Goal: Transaction & Acquisition: Book appointment/travel/reservation

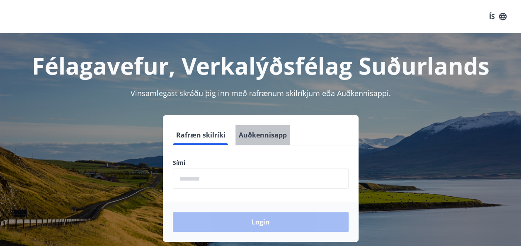
click at [270, 134] on button "Auðkennisapp" at bounding box center [262, 135] width 55 height 20
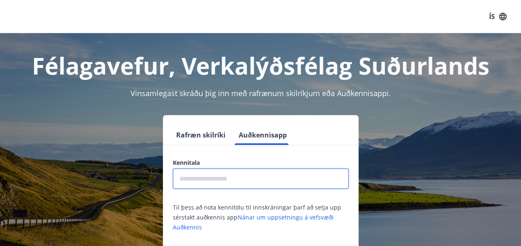
click at [230, 183] on input "text" at bounding box center [261, 179] width 176 height 20
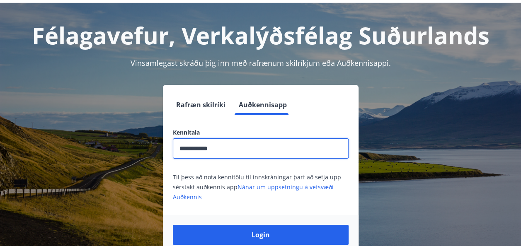
scroll to position [73, 0]
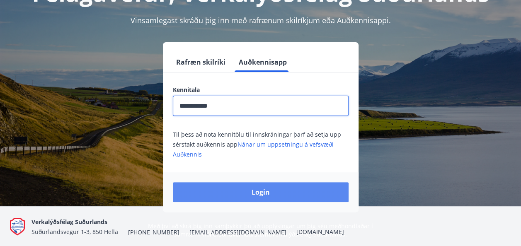
type input "**********"
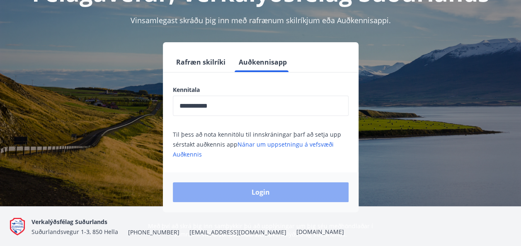
click at [234, 186] on button "Login" at bounding box center [261, 192] width 176 height 20
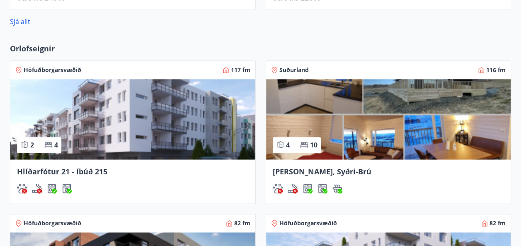
scroll to position [533, 0]
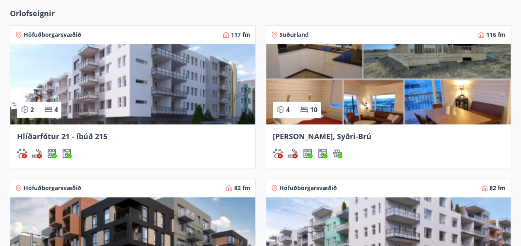
click at [205, 110] on img at bounding box center [132, 84] width 245 height 80
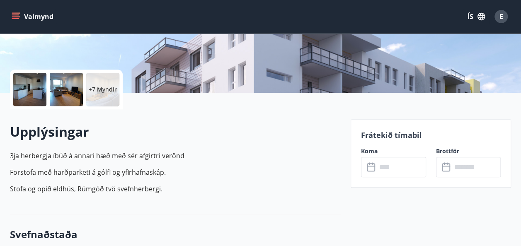
scroll to position [185, 0]
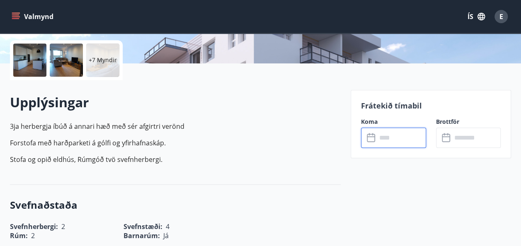
click at [395, 139] on input "text" at bounding box center [400, 138] width 49 height 20
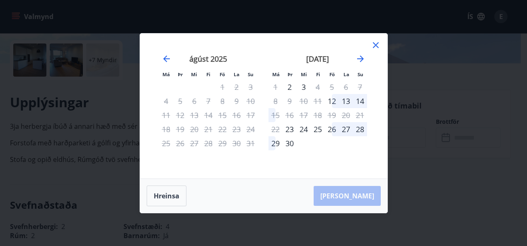
click at [376, 50] on div at bounding box center [376, 46] width 10 height 12
click at [374, 46] on icon at bounding box center [376, 45] width 6 height 6
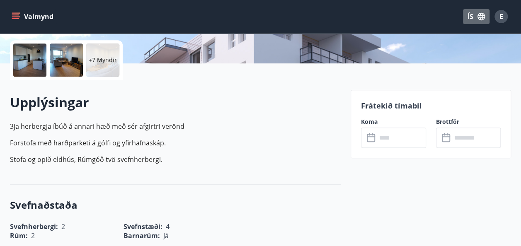
click at [471, 17] on button "ÍS" at bounding box center [476, 16] width 27 height 15
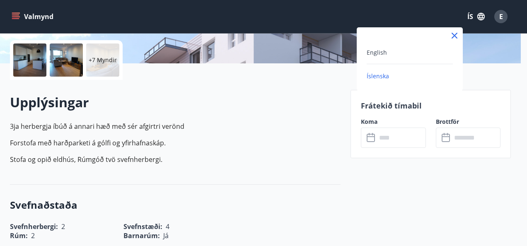
click at [386, 53] on div "English" at bounding box center [409, 52] width 86 height 10
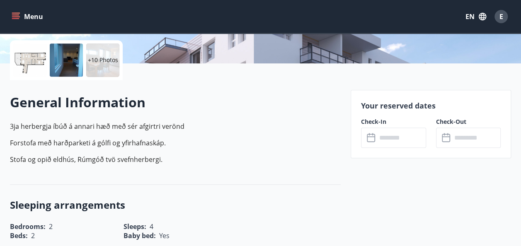
click at [20, 17] on button "Menu" at bounding box center [28, 16] width 36 height 15
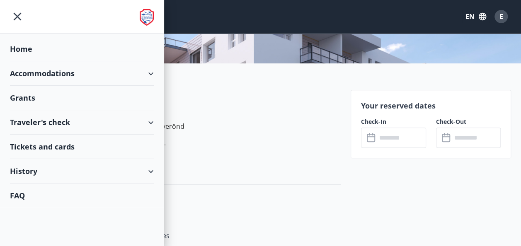
click at [151, 71] on div "Accommodations" at bounding box center [82, 73] width 144 height 24
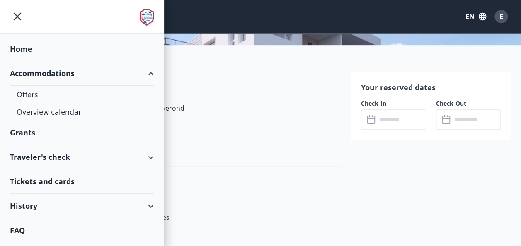
scroll to position [219, 0]
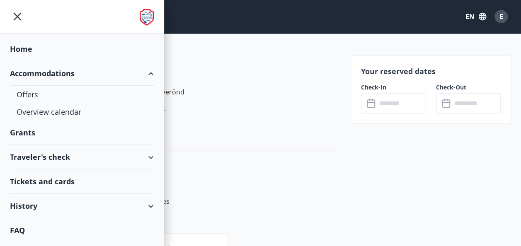
click at [40, 229] on div "FAQ" at bounding box center [82, 230] width 144 height 24
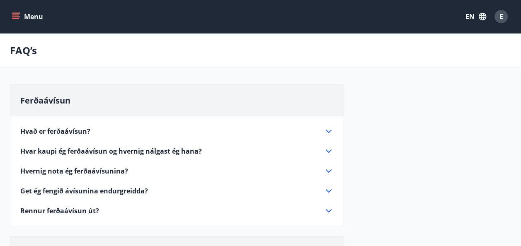
click at [326, 130] on icon at bounding box center [328, 131] width 6 height 3
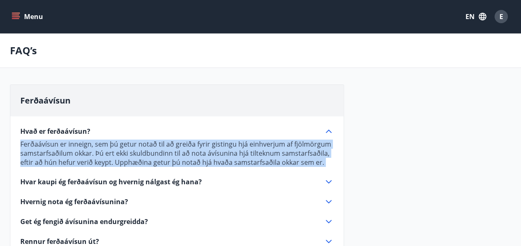
drag, startPoint x: 19, startPoint y: 128, endPoint x: 304, endPoint y: 167, distance: 287.5
click at [304, 167] on div "Hvað er ferðaávísun? Ferðaávísun er inneign, sem þú getur notað til að greiða f…" at bounding box center [176, 181] width 333 height 130
drag, startPoint x: 304, startPoint y: 167, endPoint x: 287, endPoint y: 150, distance: 24.0
copy div "Ferðaávísun er inneign, sem þú getur notað til að greiða fyrir gistingu hjá ein…"
click at [92, 184] on span "Hvar kaupi ég ferðaávísun og hvernig nálgast ég hana?" at bounding box center [110, 181] width 181 height 9
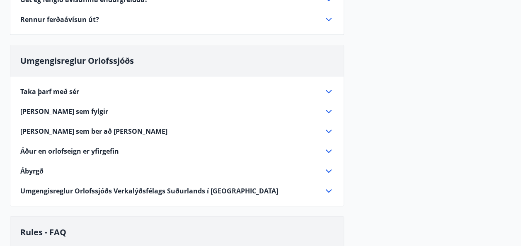
scroll to position [258, 0]
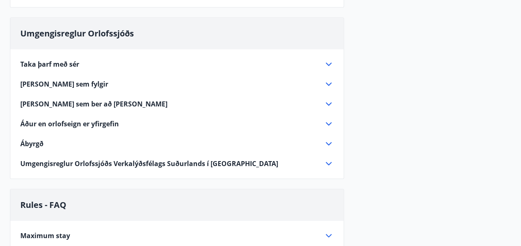
drag, startPoint x: 16, startPoint y: 53, endPoint x: 137, endPoint y: 116, distance: 136.5
click at [137, 116] on div "Taka þarf með sér Lök, sængur- og koddaver. Borðtuskur og þurrkustykki. Handklæ…" at bounding box center [176, 108] width 333 height 119
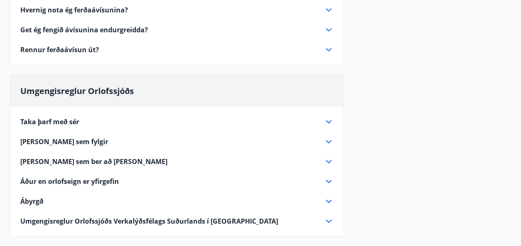
scroll to position [0, 0]
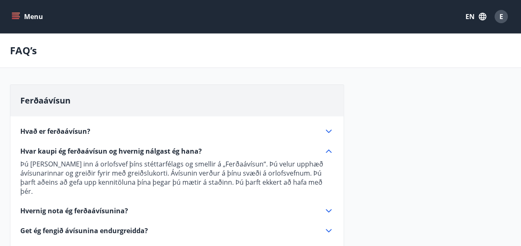
click at [329, 150] on icon at bounding box center [328, 150] width 6 height 3
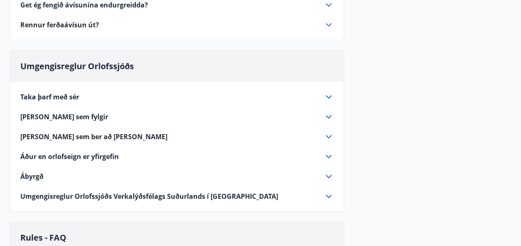
scroll to position [225, 0]
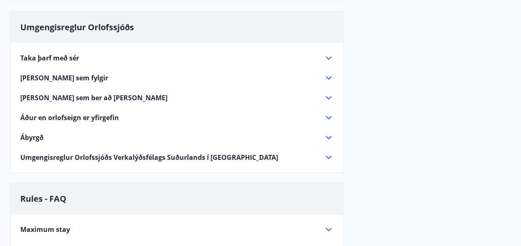
click at [71, 54] on span "Taka þarf með sér" at bounding box center [49, 57] width 59 height 9
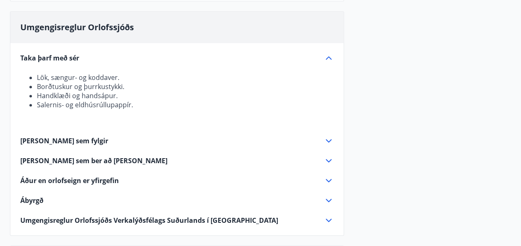
click at [80, 61] on div "Taka þarf með sér" at bounding box center [171, 57] width 303 height 9
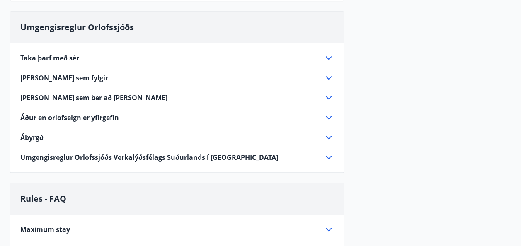
click at [87, 73] on div "Það sem fylgir" at bounding box center [171, 77] width 303 height 9
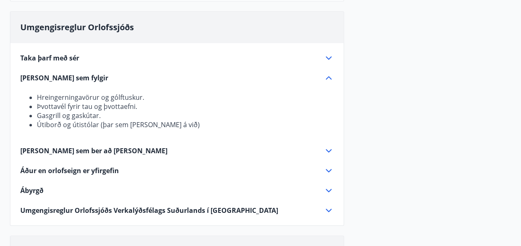
click at [86, 75] on div "Það sem fylgir" at bounding box center [171, 77] width 303 height 9
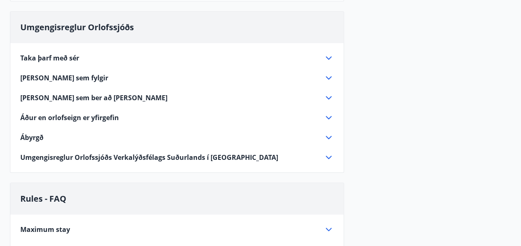
click at [73, 98] on span "Það sem ber að virða" at bounding box center [93, 97] width 147 height 9
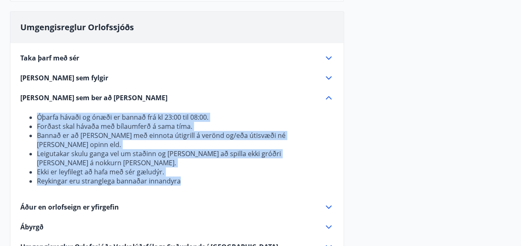
drag, startPoint x: 33, startPoint y: 116, endPoint x: 185, endPoint y: 170, distance: 161.1
click at [185, 170] on ul "Óþarfa hávaði og ónæði er bannað frá kl 23:00 til 08:00. Forðast skal hávaða me…" at bounding box center [176, 149] width 313 height 73
copy ul "Óþarfa hávaði og ónæði er bannað frá kl 23:00 til 08:00. Forðast skal hávaða me…"
click at [107, 98] on div "Það sem ber að virða" at bounding box center [171, 97] width 303 height 9
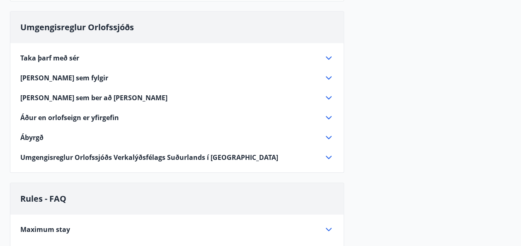
click at [112, 120] on span "Áður en orlofseign er yfirgefin" at bounding box center [69, 117] width 99 height 9
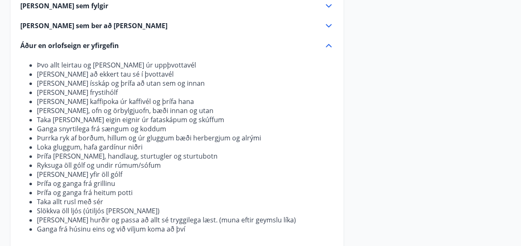
scroll to position [297, 0]
click at [115, 43] on span "Áður en orlofseign er yfirgefin" at bounding box center [69, 45] width 99 height 9
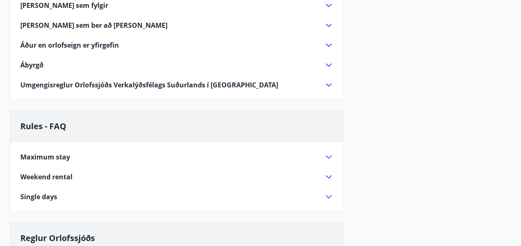
drag, startPoint x: 107, startPoint y: 70, endPoint x: 79, endPoint y: 69, distance: 27.8
click at [79, 69] on div "Taka þarf með sér Lök, sængur- og koddaver. Borðtuskur og þurrkustykki. Handklæ…" at bounding box center [176, 30] width 333 height 119
click at [46, 64] on div "Ábyrgð" at bounding box center [171, 64] width 303 height 9
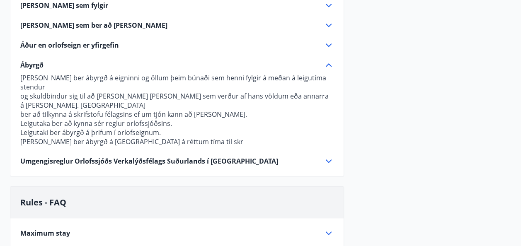
click at [46, 64] on div "Ábyrgð" at bounding box center [171, 64] width 303 height 9
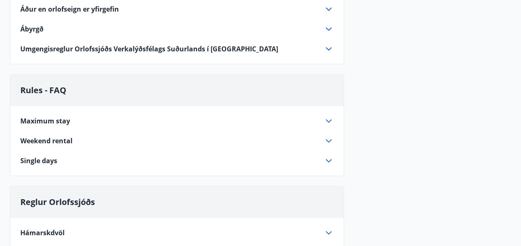
scroll to position [334, 0]
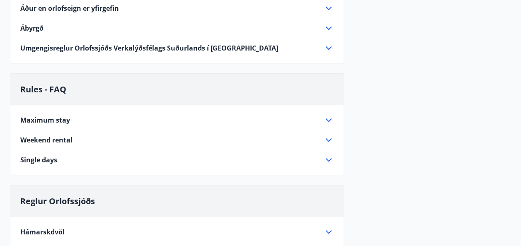
click at [63, 161] on div "Single days" at bounding box center [171, 159] width 303 height 9
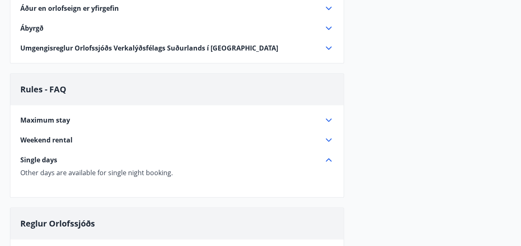
click at [63, 161] on div "Single days" at bounding box center [171, 159] width 303 height 9
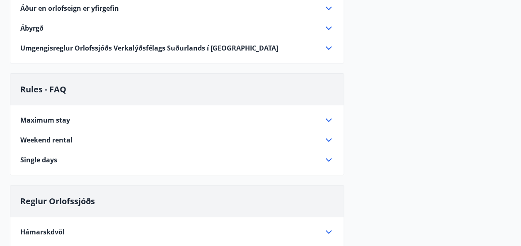
click at [72, 141] on span "Weekend rental" at bounding box center [46, 139] width 52 height 9
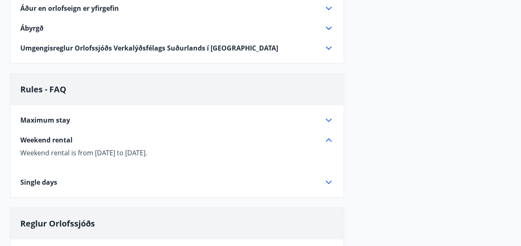
click at [72, 141] on span "Weekend rental" at bounding box center [46, 139] width 52 height 9
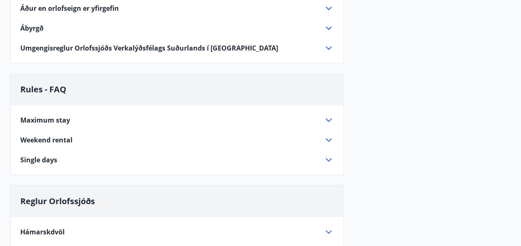
drag, startPoint x: 77, startPoint y: 126, endPoint x: 84, endPoint y: 119, distance: 9.7
click at [84, 119] on div "Maximum stay Maximum stay in vacation properties of VLFS is one week per four w…" at bounding box center [176, 135] width 333 height 60
click at [84, 119] on div "Maximum stay" at bounding box center [171, 120] width 303 height 9
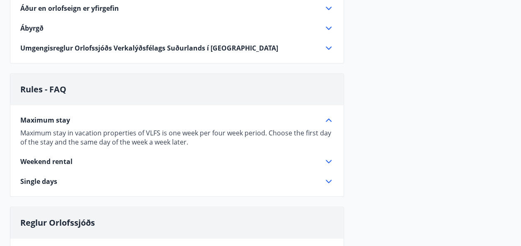
click at [84, 119] on div "Maximum stay" at bounding box center [171, 120] width 303 height 9
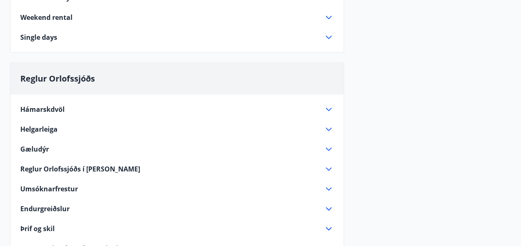
scroll to position [472, 0]
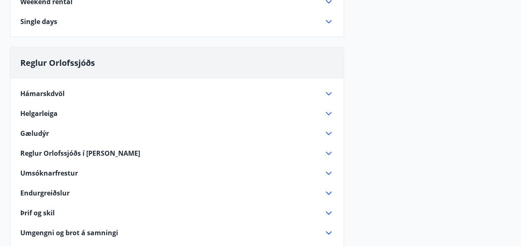
click at [66, 94] on div "Hámarskdvöl" at bounding box center [171, 93] width 303 height 9
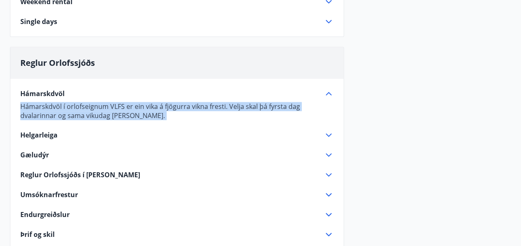
drag, startPoint x: 20, startPoint y: 106, endPoint x: 146, endPoint y: 121, distance: 126.7
click at [146, 121] on div "Hámarskdvöl Hámarskdvöl í orlofseignum VLFS er ein vika á fjögurra vikna fresti…" at bounding box center [176, 199] width 333 height 240
copy div "Hámarskdvöl í orlofseignum VLFS er ein vika á fjögurra vikna fresti. Velja skal…"
click at [108, 136] on div "Helgarleiga" at bounding box center [171, 134] width 303 height 9
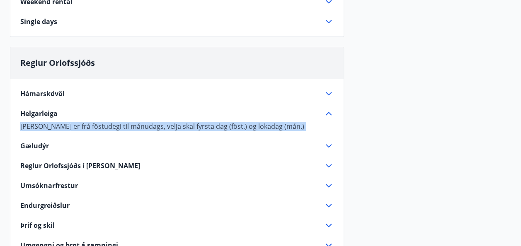
click at [107, 144] on div "Gæludýr" at bounding box center [171, 145] width 303 height 9
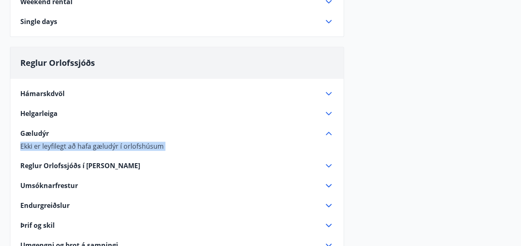
click at [108, 162] on span "Reglur Orlofssjóðs í heild sinni" at bounding box center [80, 165] width 120 height 9
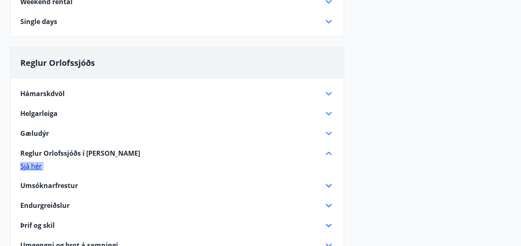
click at [84, 182] on div "Umsóknarfrestur" at bounding box center [171, 185] width 303 height 9
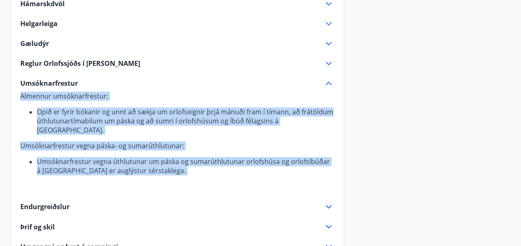
scroll to position [564, 0]
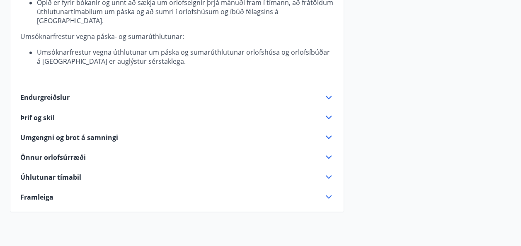
scroll to position [673, 0]
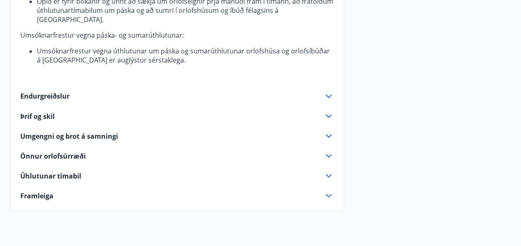
click at [331, 91] on icon at bounding box center [328, 96] width 10 height 10
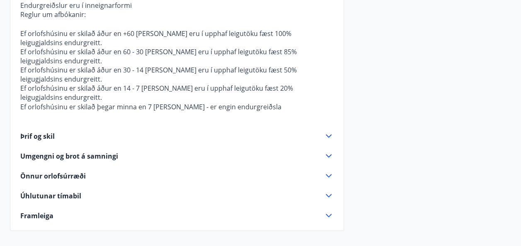
click at [330, 134] on icon at bounding box center [328, 135] width 6 height 3
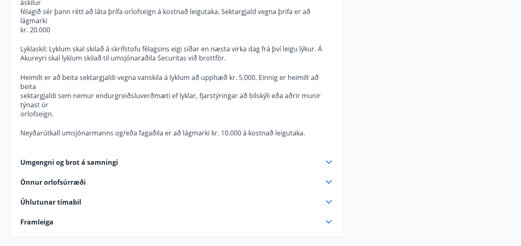
scroll to position [723, 0]
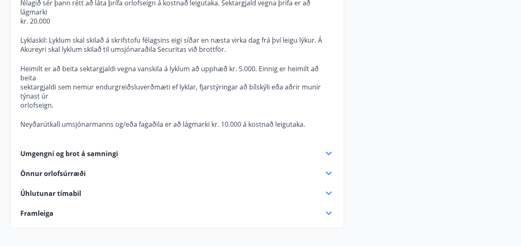
click at [332, 148] on icon at bounding box center [328, 153] width 10 height 10
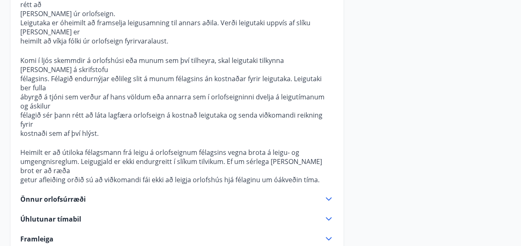
click at [330, 194] on icon at bounding box center [328, 199] width 10 height 10
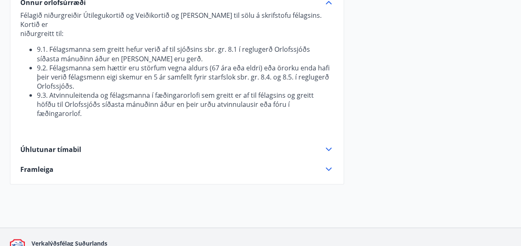
click at [330, 144] on icon at bounding box center [328, 149] width 10 height 10
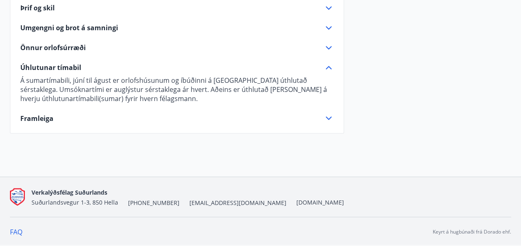
scroll to position [676, 0]
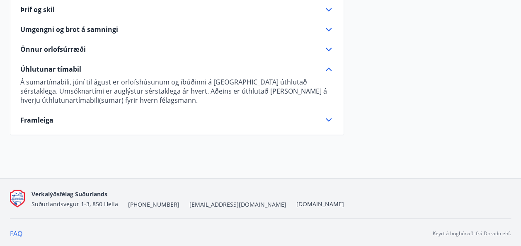
click at [330, 118] on icon at bounding box center [328, 119] width 6 height 3
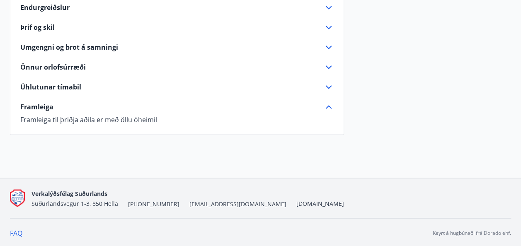
scroll to position [658, 0]
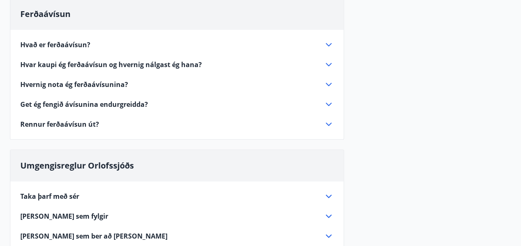
scroll to position [0, 0]
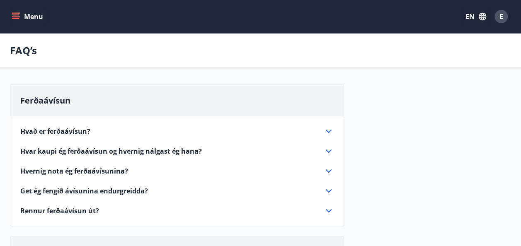
click at [22, 12] on button "Menu" at bounding box center [28, 16] width 36 height 15
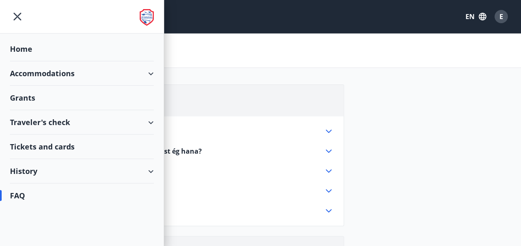
click at [64, 72] on div "Accommodations" at bounding box center [82, 73] width 144 height 24
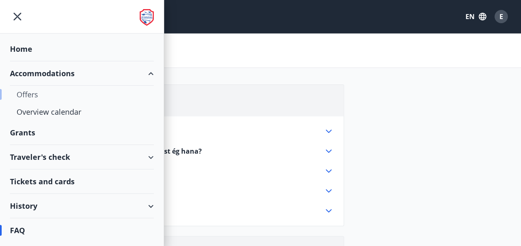
click at [52, 94] on div "Offers" at bounding box center [82, 94] width 130 height 17
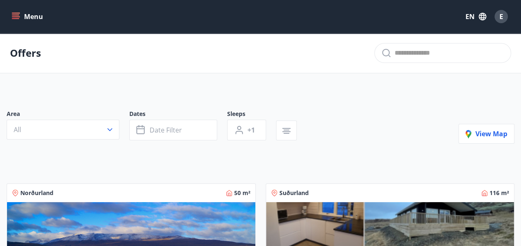
click at [22, 17] on button "Menu" at bounding box center [28, 16] width 36 height 15
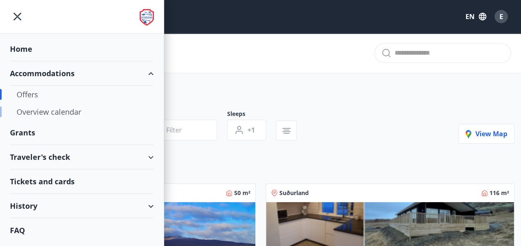
click at [33, 112] on div "Overview calendar" at bounding box center [82, 111] width 130 height 17
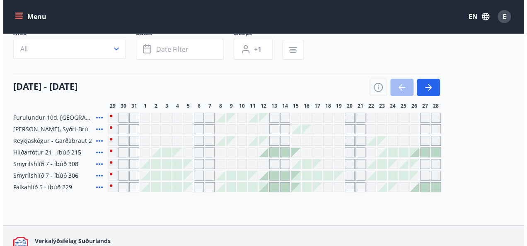
scroll to position [61, 0]
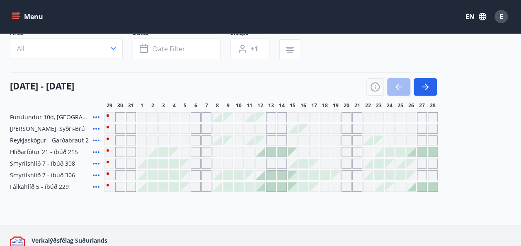
click at [153, 153] on div at bounding box center [152, 151] width 9 height 9
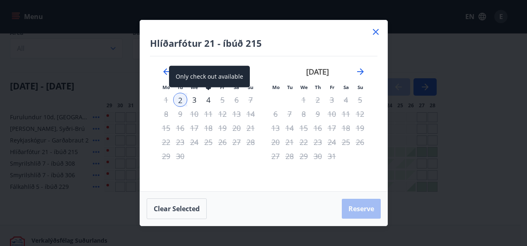
click at [211, 100] on div "4" at bounding box center [208, 100] width 14 height 14
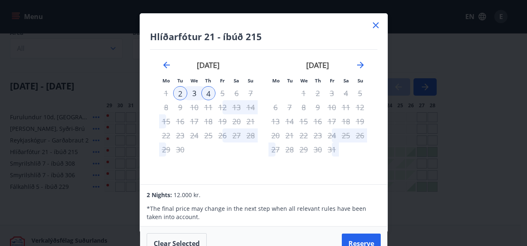
scroll to position [0, 0]
click at [381, 20] on div "Hlíðarfótur 21 - íbúð 215 Mo Tu We Th Fr Sa Su Mo Tu We Th Fr Sa Su August 2025…" at bounding box center [263, 99] width 247 height 171
click at [176, 238] on button "Clear selected" at bounding box center [177, 243] width 60 height 21
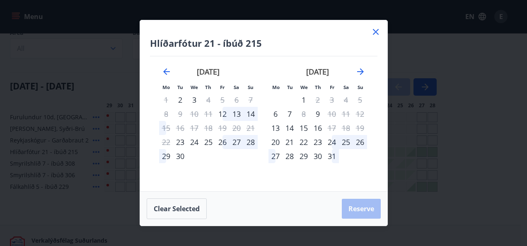
click at [376, 31] on icon at bounding box center [376, 32] width 6 height 6
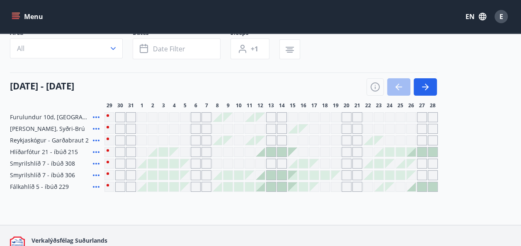
click at [376, 31] on div "Menu EN E" at bounding box center [260, 16] width 521 height 33
click at [149, 166] on div at bounding box center [152, 163] width 9 height 9
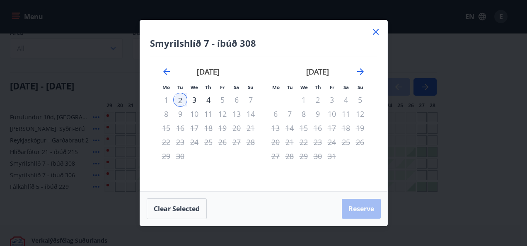
click at [224, 101] on div "5" at bounding box center [222, 100] width 14 height 14
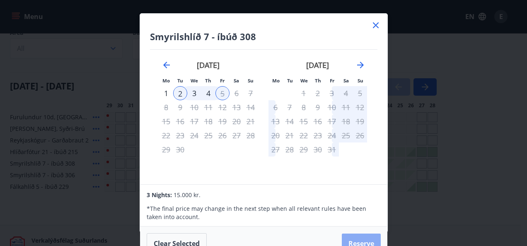
click at [356, 240] on button "Reserve" at bounding box center [361, 244] width 39 height 20
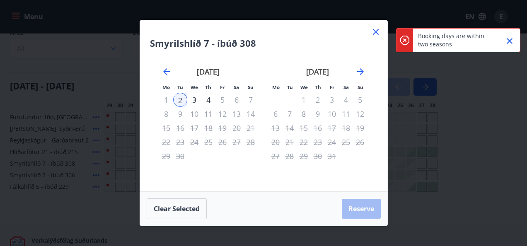
click at [181, 101] on div "2" at bounding box center [180, 100] width 14 height 14
click at [222, 102] on div "5" at bounding box center [222, 100] width 14 height 14
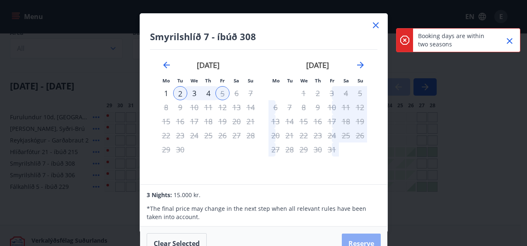
click at [360, 241] on button "Reserve" at bounding box center [361, 244] width 39 height 20
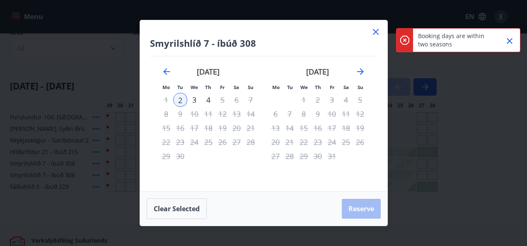
click at [178, 96] on div "2" at bounding box center [180, 100] width 14 height 14
click at [212, 105] on div "4" at bounding box center [208, 100] width 14 height 14
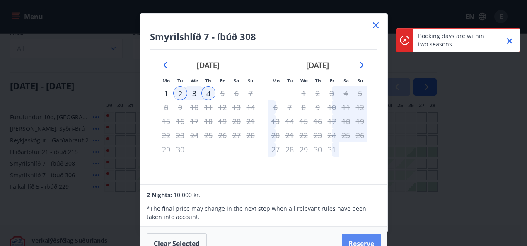
click at [351, 236] on button "Reserve" at bounding box center [361, 244] width 39 height 20
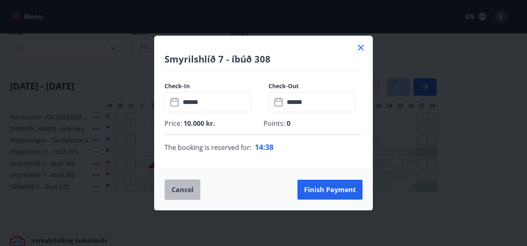
click at [172, 189] on button "Cancel" at bounding box center [182, 189] width 36 height 21
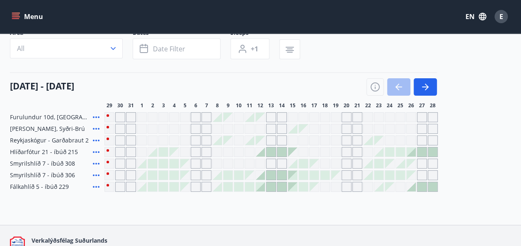
click at [172, 213] on div "Overview calendar Area All Dates Date filter Sleeps +1 29 August - 28 September…" at bounding box center [260, 98] width 521 height 253
click at [490, 191] on div "Furulundur 10d, Akureyri Lyngbrekka, Syðri-Brú Reykjaskógur - Garðabraut 2 Hlíð…" at bounding box center [260, 152] width 501 height 80
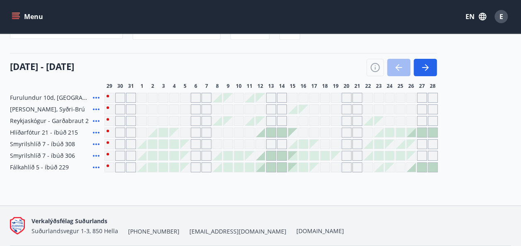
scroll to position [80, 0]
click at [163, 145] on div at bounding box center [163, 144] width 9 height 9
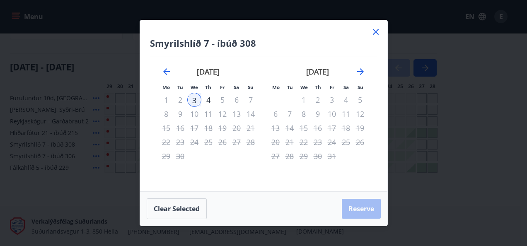
click at [223, 102] on div "5" at bounding box center [222, 100] width 14 height 14
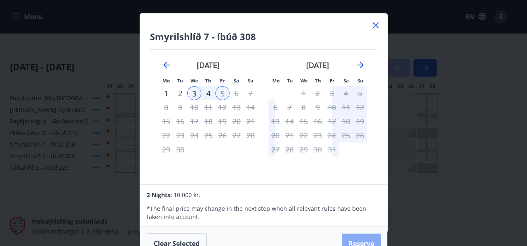
click at [350, 236] on button "Reserve" at bounding box center [361, 244] width 39 height 20
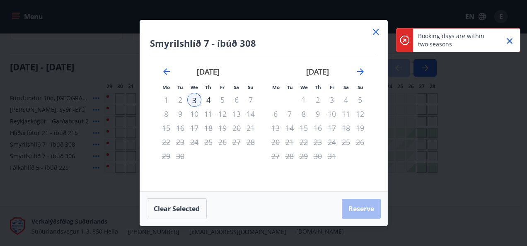
click at [373, 33] on icon at bounding box center [376, 32] width 10 height 10
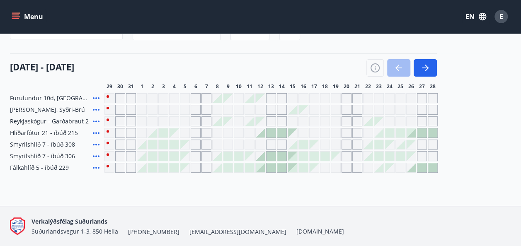
click at [164, 156] on div at bounding box center [163, 156] width 9 height 9
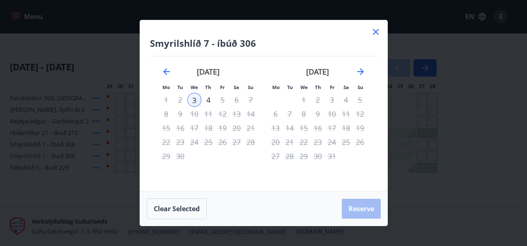
click at [221, 101] on div "5" at bounding box center [222, 100] width 14 height 14
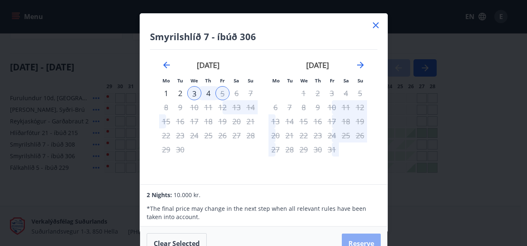
click at [350, 234] on button "Reserve" at bounding box center [361, 244] width 39 height 20
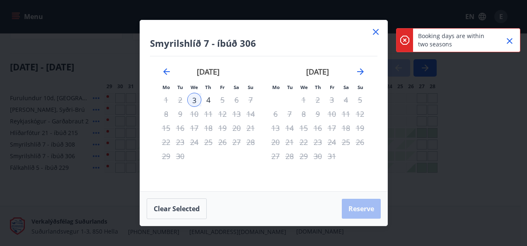
click at [375, 38] on div at bounding box center [376, 33] width 10 height 12
click at [374, 32] on icon at bounding box center [376, 32] width 10 height 10
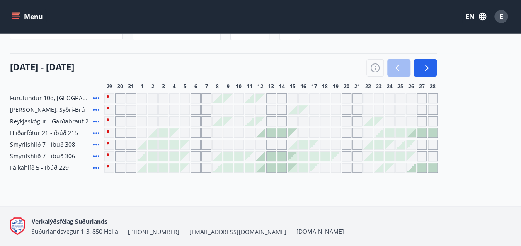
click at [161, 166] on div at bounding box center [163, 167] width 9 height 9
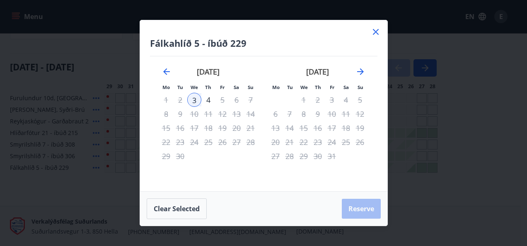
click at [223, 105] on div "5" at bounding box center [222, 100] width 14 height 14
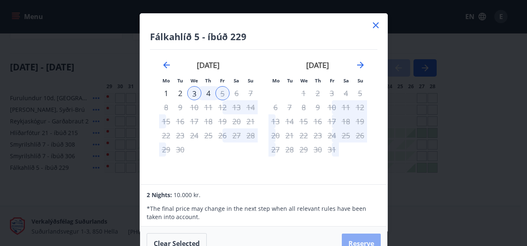
click at [354, 239] on button "Reserve" at bounding box center [361, 244] width 39 height 20
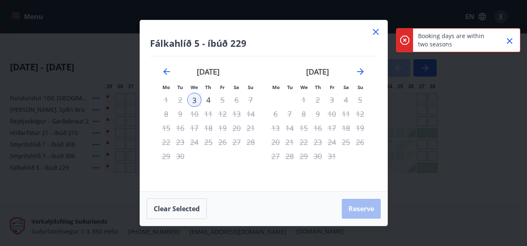
click at [376, 34] on icon at bounding box center [376, 32] width 10 height 10
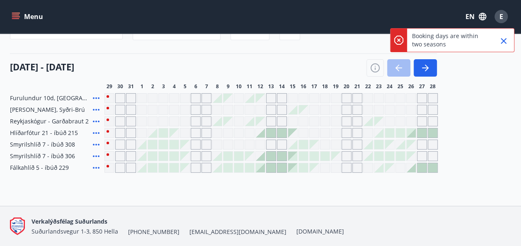
click at [226, 197] on div "Overview calendar Area All Dates Date filter Sleeps +1 29 August - 28 September…" at bounding box center [260, 79] width 521 height 253
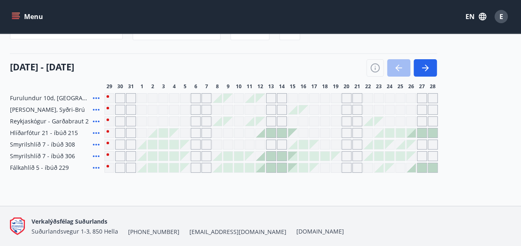
click at [144, 169] on div at bounding box center [141, 167] width 9 height 9
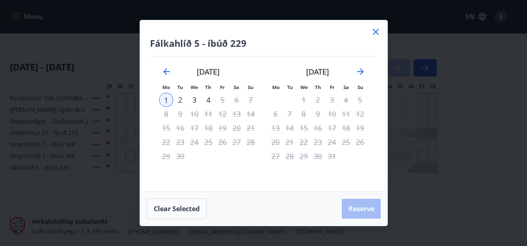
click at [224, 100] on div "5" at bounding box center [222, 100] width 14 height 14
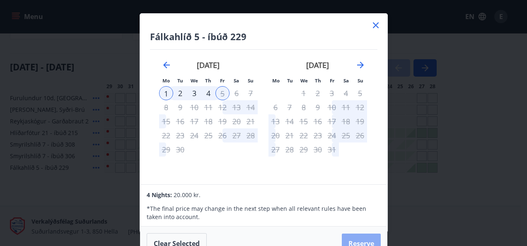
click at [367, 241] on button "Reserve" at bounding box center [361, 244] width 39 height 20
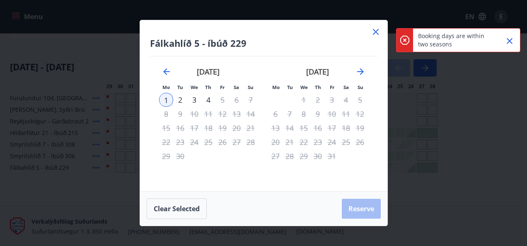
click at [379, 31] on icon at bounding box center [376, 32] width 10 height 10
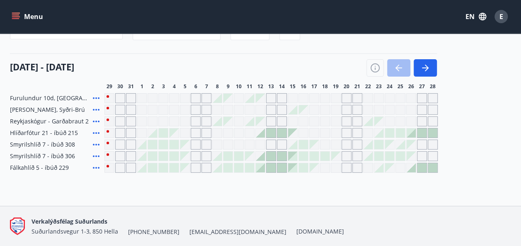
click at [95, 167] on icon at bounding box center [96, 168] width 10 height 10
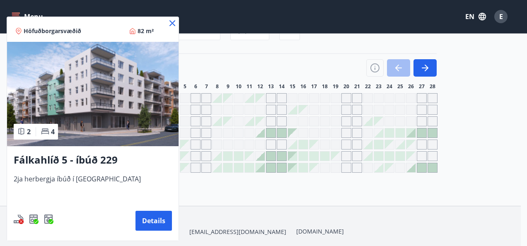
click at [173, 25] on icon at bounding box center [172, 23] width 10 height 10
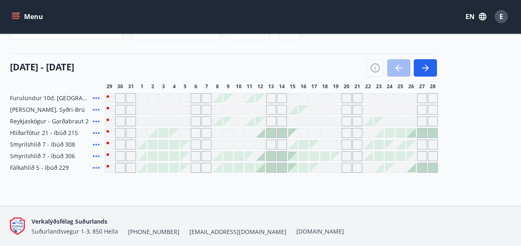
click at [96, 156] on icon at bounding box center [96, 156] width 7 height 2
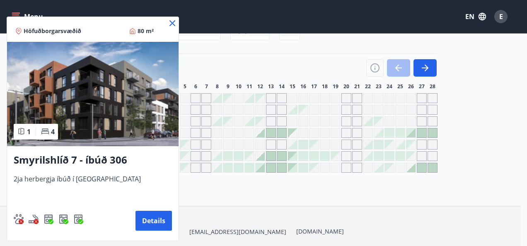
click at [170, 22] on icon at bounding box center [172, 23] width 10 height 10
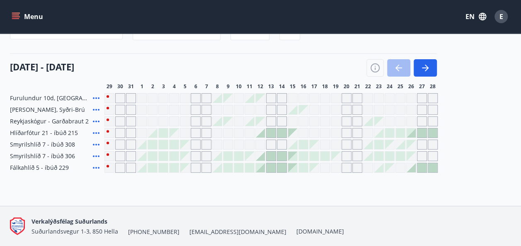
click at [94, 142] on icon at bounding box center [96, 145] width 10 height 10
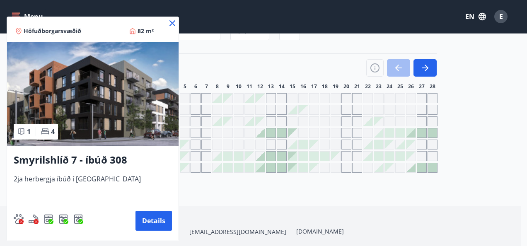
click at [175, 25] on icon at bounding box center [172, 23] width 6 height 6
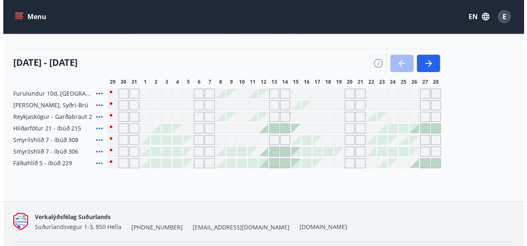
scroll to position [88, 0]
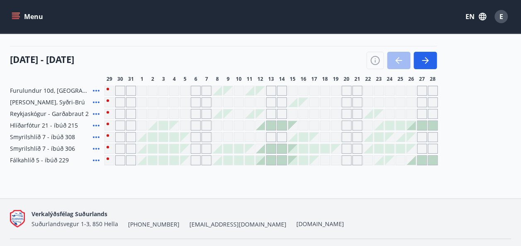
click at [166, 138] on div at bounding box center [163, 137] width 9 height 9
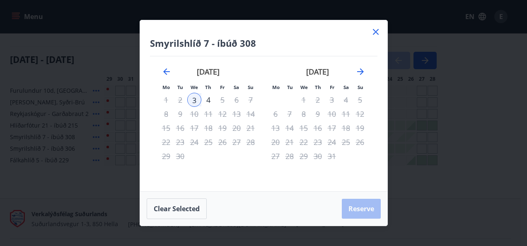
click at [219, 100] on div "5" at bounding box center [222, 100] width 14 height 14
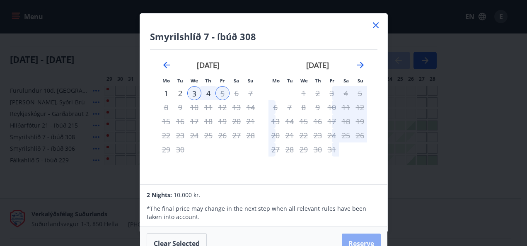
click at [359, 238] on button "Reserve" at bounding box center [361, 244] width 39 height 20
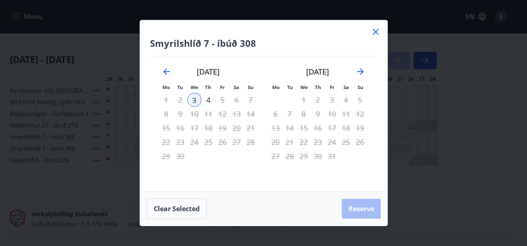
click at [198, 102] on div "3" at bounding box center [194, 100] width 14 height 14
click at [223, 101] on div "5" at bounding box center [222, 100] width 14 height 14
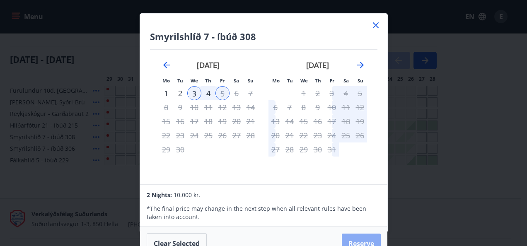
click at [359, 239] on button "Reserve" at bounding box center [361, 244] width 39 height 20
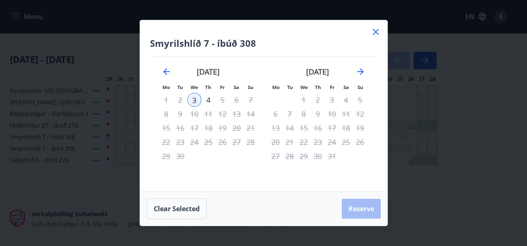
click at [206, 101] on div "4" at bounding box center [208, 100] width 14 height 14
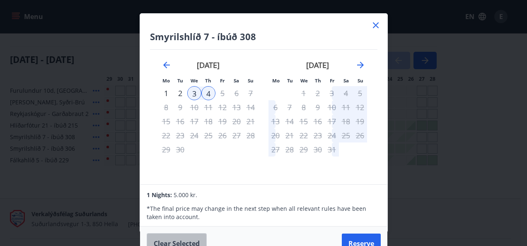
click at [186, 237] on button "Clear selected" at bounding box center [177, 243] width 60 height 21
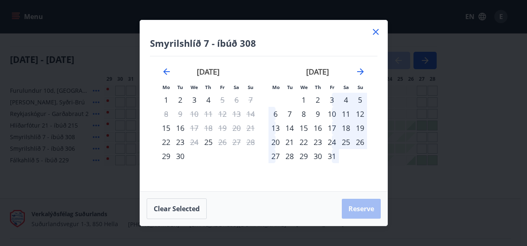
click at [209, 98] on div "4" at bounding box center [208, 100] width 14 height 14
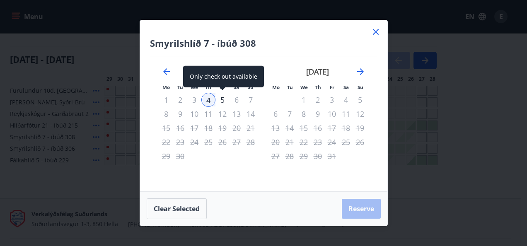
click at [224, 100] on div "5" at bounding box center [222, 100] width 14 height 14
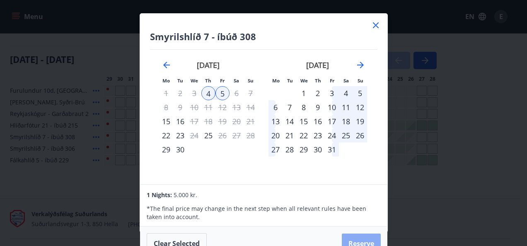
click at [352, 238] on button "Reserve" at bounding box center [361, 244] width 39 height 20
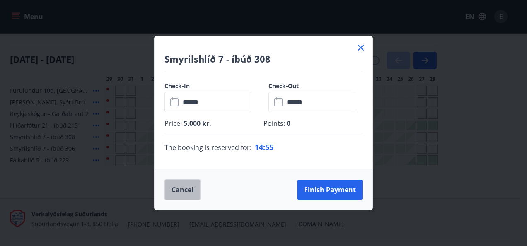
click at [181, 185] on button "Cancel" at bounding box center [182, 189] width 36 height 21
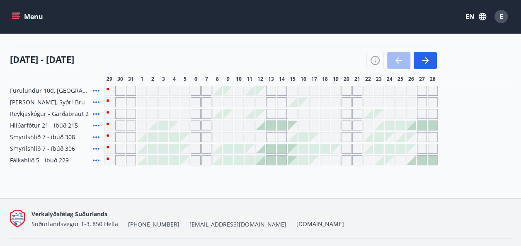
click at [165, 141] on div at bounding box center [163, 137] width 9 height 9
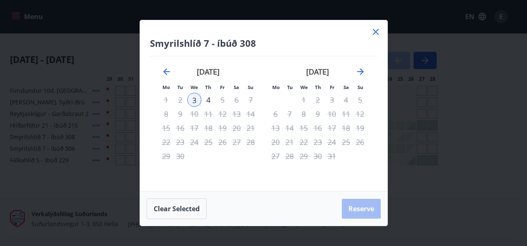
click at [210, 103] on div "4" at bounding box center [208, 100] width 14 height 14
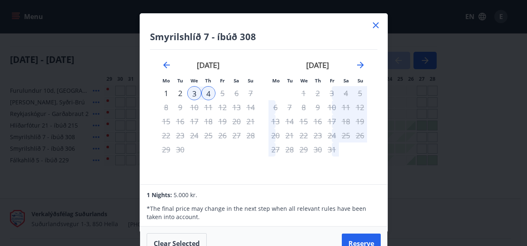
click at [360, 190] on div "1 Nights: 5.000 kr." at bounding box center [264, 195] width 234 height 10
click at [210, 92] on div "4" at bounding box center [208, 93] width 14 height 14
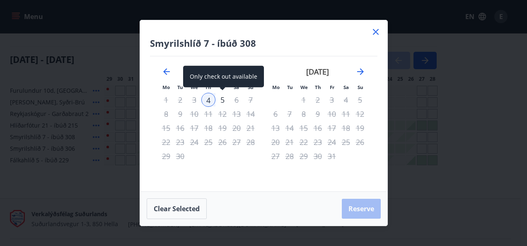
click at [226, 100] on div "5" at bounding box center [222, 100] width 14 height 14
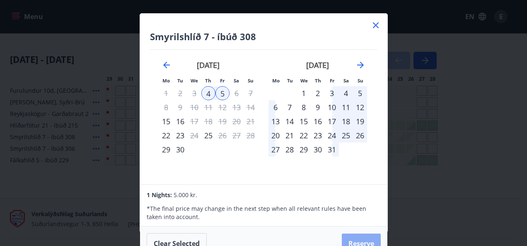
click at [351, 238] on button "Reserve" at bounding box center [361, 244] width 39 height 20
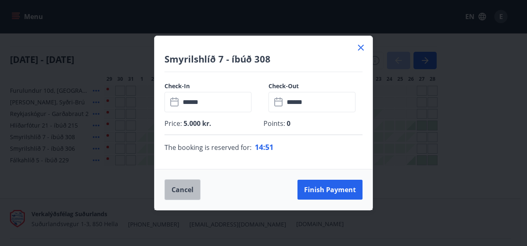
click at [191, 190] on button "Cancel" at bounding box center [182, 189] width 36 height 21
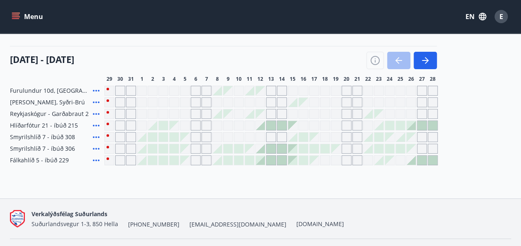
click at [165, 140] on div at bounding box center [163, 137] width 9 height 9
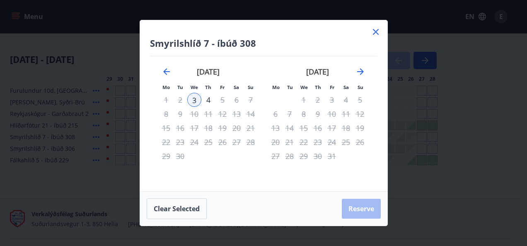
click at [374, 36] on icon at bounding box center [376, 32] width 10 height 10
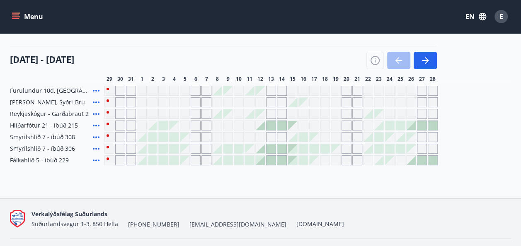
click at [1, 137] on div "Area All Dates Date filter Sleeps +1 29 August - 28 September 29 30 31 1 2 3 4 …" at bounding box center [260, 83] width 521 height 163
click at [98, 137] on icon at bounding box center [96, 137] width 10 height 10
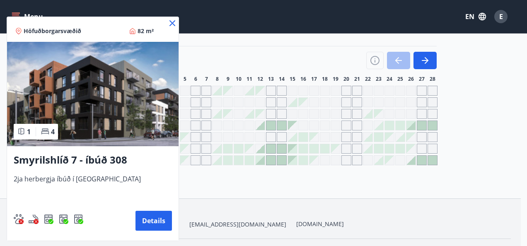
click at [174, 24] on icon at bounding box center [172, 23] width 10 height 10
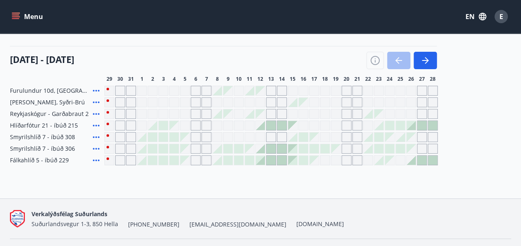
click at [98, 147] on icon at bounding box center [96, 149] width 10 height 10
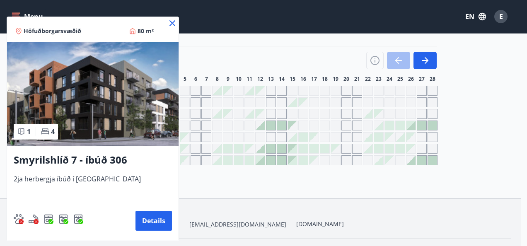
click at [174, 22] on icon at bounding box center [172, 23] width 6 height 6
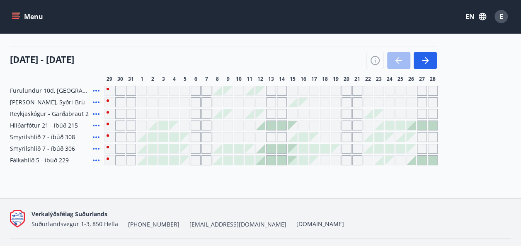
click at [99, 158] on icon at bounding box center [96, 160] width 10 height 10
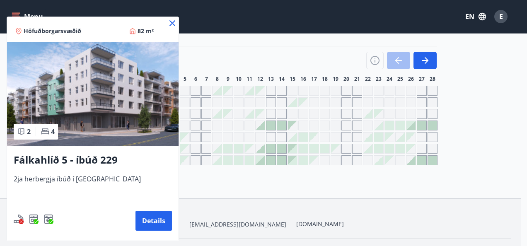
click at [172, 27] on icon at bounding box center [172, 23] width 10 height 10
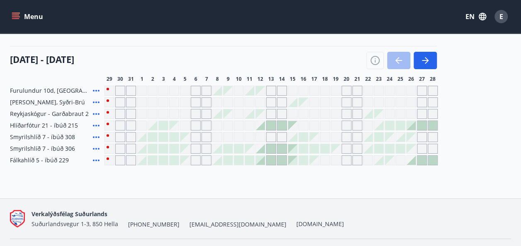
click at [164, 135] on div at bounding box center [163, 137] width 9 height 9
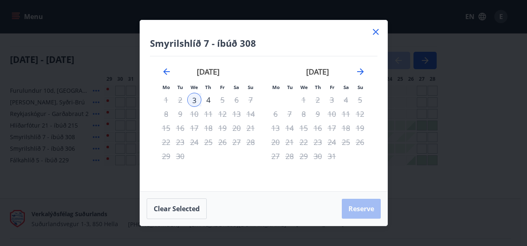
click at [208, 101] on div "4" at bounding box center [208, 100] width 14 height 14
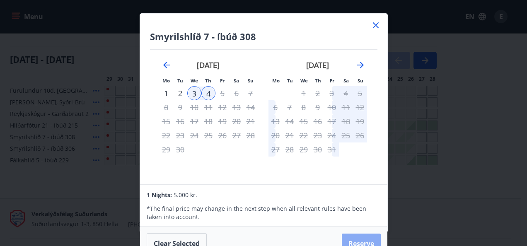
click at [352, 239] on button "Reserve" at bounding box center [361, 244] width 39 height 20
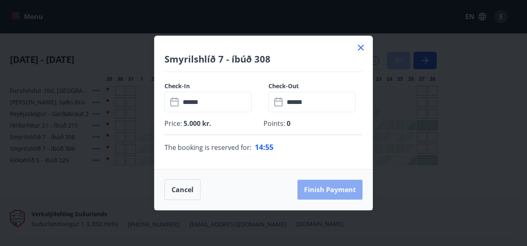
click at [330, 193] on button "Finish payment" at bounding box center [329, 190] width 65 height 20
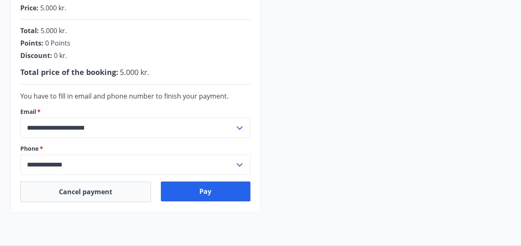
scroll to position [213, 0]
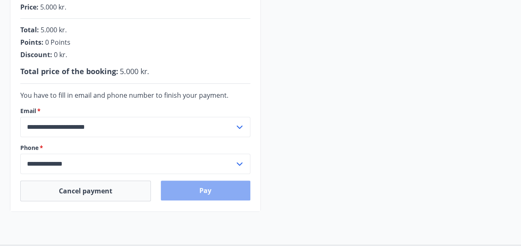
click at [205, 189] on button "Pay" at bounding box center [205, 191] width 89 height 20
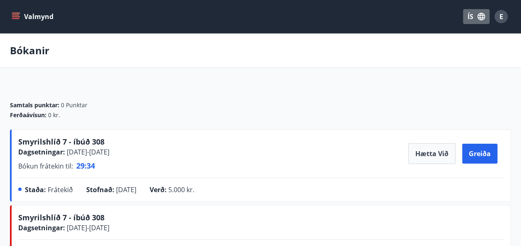
click at [470, 15] on button "ÍS" at bounding box center [476, 16] width 27 height 15
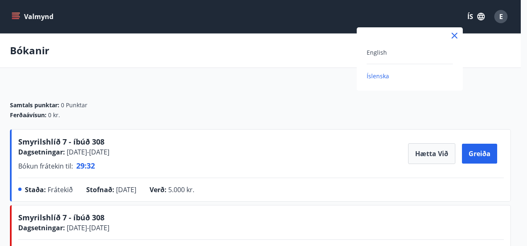
click at [393, 55] on div "English" at bounding box center [409, 52] width 86 height 10
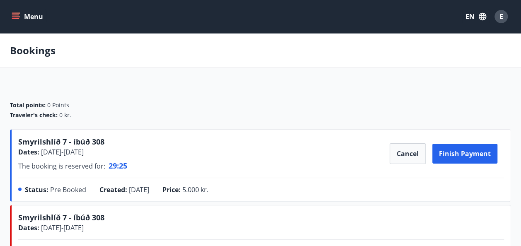
click at [17, 19] on icon "menu" at bounding box center [16, 16] width 8 height 8
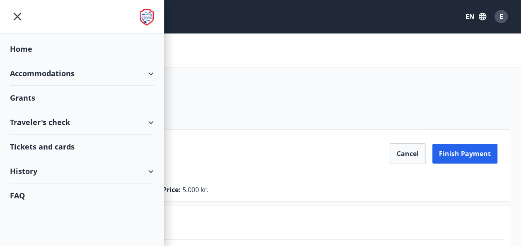
click at [64, 77] on div "Accommodations" at bounding box center [82, 73] width 144 height 24
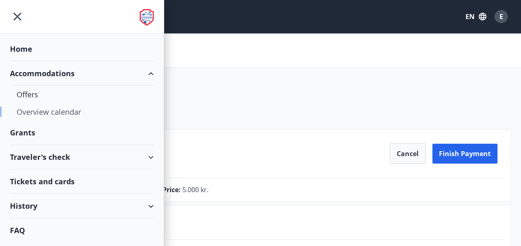
click at [52, 111] on div "Overview calendar" at bounding box center [82, 111] width 130 height 17
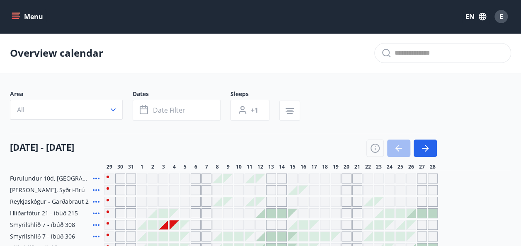
scroll to position [85, 0]
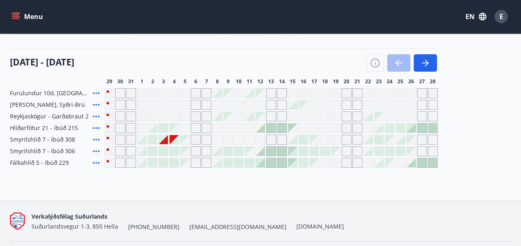
click at [154, 153] on div at bounding box center [152, 151] width 9 height 9
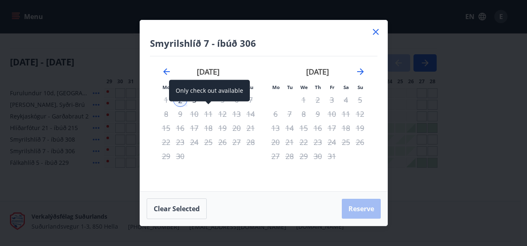
click at [206, 99] on div "Only check out available" at bounding box center [209, 91] width 81 height 22
click at [210, 103] on span at bounding box center [208, 103] width 6 height 4
click at [181, 104] on div "Only check out available" at bounding box center [209, 93] width 81 height 27
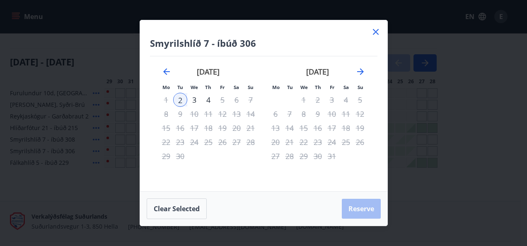
drag, startPoint x: 232, startPoint y: 182, endPoint x: 210, endPoint y: 100, distance: 85.1
click at [210, 100] on div "Smyrilshlíð 7 - íbúð 306 Mo Tu We Th Fr Sa Su Mo Tu We Th Fr Sa Su August 2025 …" at bounding box center [263, 105] width 247 height 171
click at [210, 100] on div "4" at bounding box center [208, 100] width 14 height 14
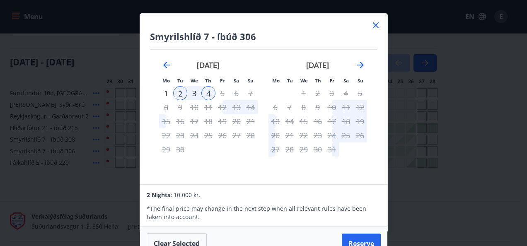
click at [178, 92] on div "2" at bounding box center [180, 93] width 14 height 14
click at [221, 95] on div "5" at bounding box center [222, 93] width 14 height 14
click at [376, 26] on icon at bounding box center [376, 25] width 6 height 6
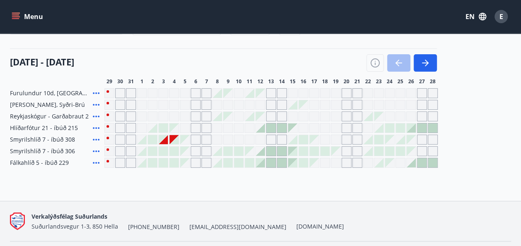
click at [21, 18] on button "Menu" at bounding box center [28, 16] width 36 height 15
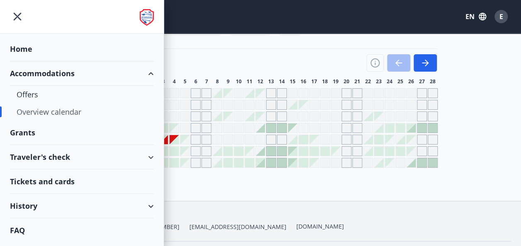
scroll to position [109, 0]
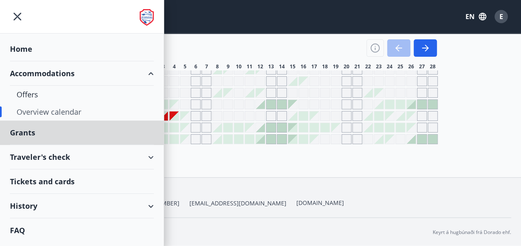
click at [33, 43] on div "Home" at bounding box center [82, 49] width 144 height 24
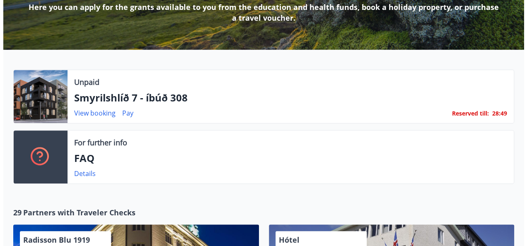
scroll to position [160, 0]
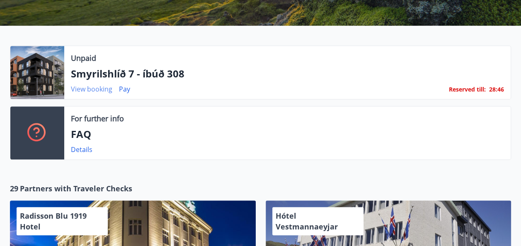
click at [105, 89] on link "View booking" at bounding box center [91, 88] width 41 height 9
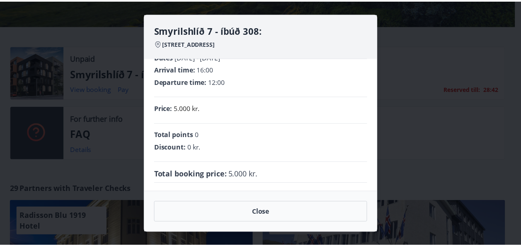
scroll to position [0, 0]
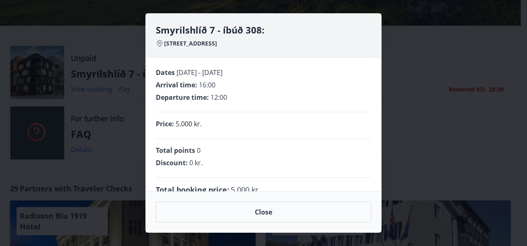
drag, startPoint x: 291, startPoint y: 97, endPoint x: 400, endPoint y: 68, distance: 113.5
click at [400, 68] on div "Smyrilshlíð 7 - íbúð 308: Smyrilshlíð 7, 102 Reykjavík Dates 03.09.2025 - 04.09…" at bounding box center [263, 123] width 527 height 246
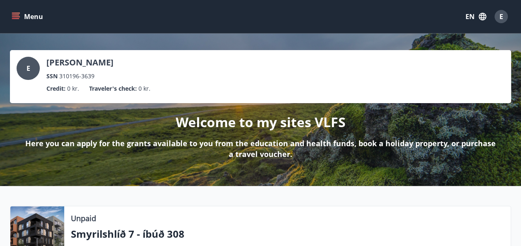
click at [21, 19] on button "Menu" at bounding box center [28, 16] width 36 height 15
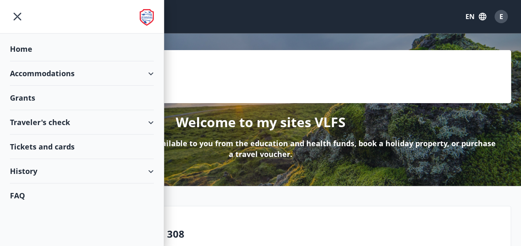
click at [56, 74] on div "Accommodations" at bounding box center [82, 73] width 144 height 24
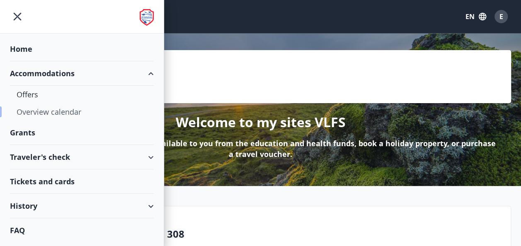
click at [48, 109] on div "Overview calendar" at bounding box center [82, 111] width 130 height 17
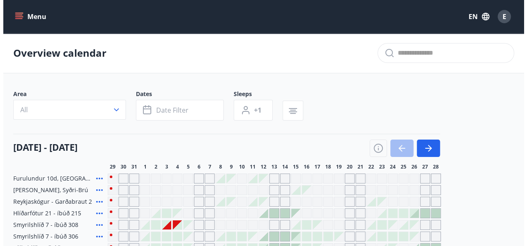
scroll to position [108, 0]
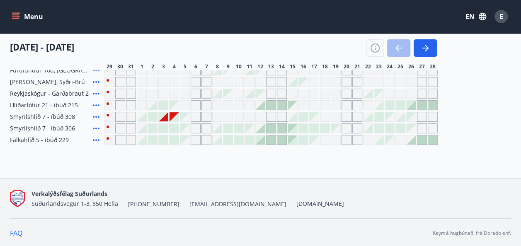
click at [176, 116] on div at bounding box center [173, 116] width 9 height 9
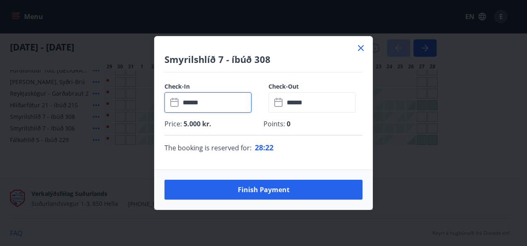
click at [227, 102] on input "******" at bounding box center [215, 102] width 71 height 20
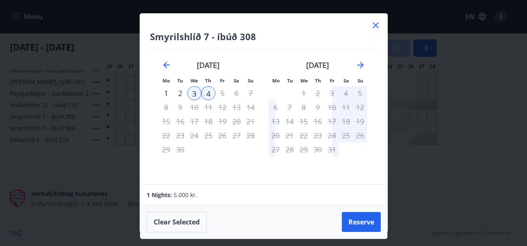
click at [209, 94] on div "4" at bounding box center [208, 93] width 14 height 14
click at [226, 96] on div "5" at bounding box center [222, 93] width 14 height 14
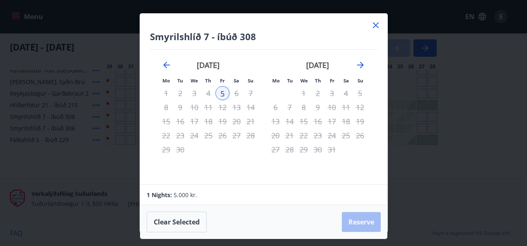
click at [210, 93] on div "4" at bounding box center [208, 93] width 14 height 14
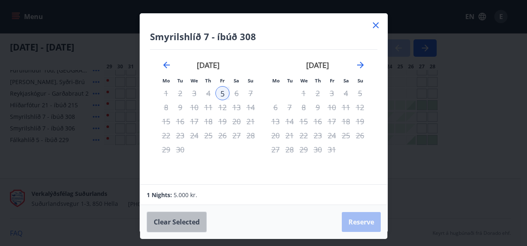
click at [187, 227] on button "Clear selected" at bounding box center [177, 222] width 60 height 21
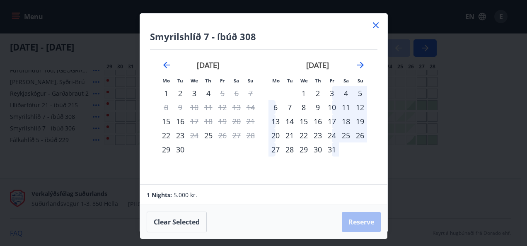
click at [208, 94] on div "4" at bounding box center [208, 93] width 14 height 14
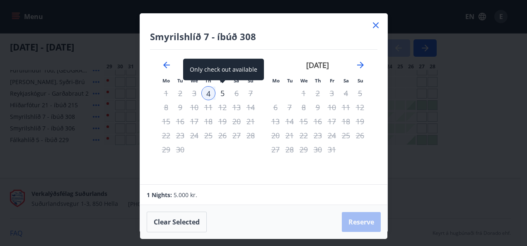
click at [221, 95] on div "5" at bounding box center [222, 93] width 14 height 14
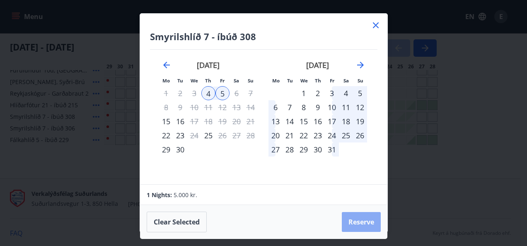
click at [366, 224] on button "Reserve" at bounding box center [361, 222] width 39 height 20
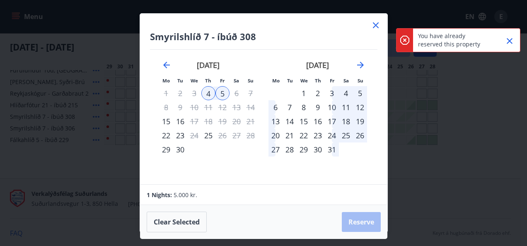
click at [375, 25] on icon at bounding box center [375, 25] width 1 height 1
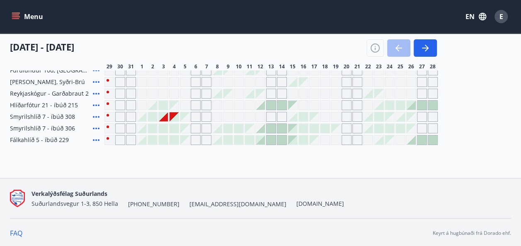
click at [173, 113] on div at bounding box center [173, 116] width 9 height 9
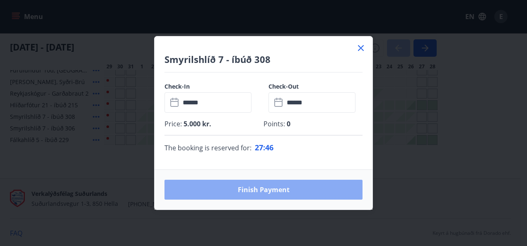
click at [256, 187] on button "Finish payment" at bounding box center [263, 190] width 198 height 20
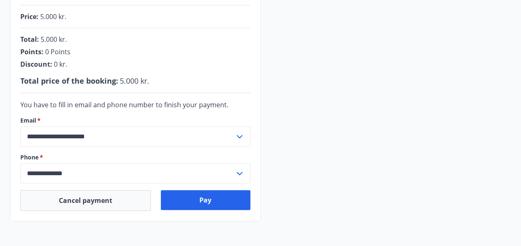
scroll to position [205, 0]
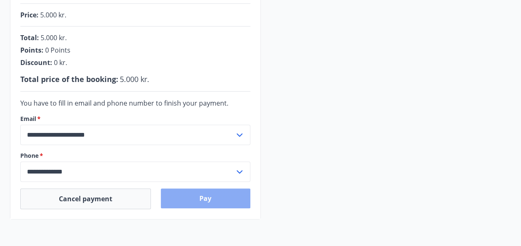
click at [192, 194] on button "Pay" at bounding box center [205, 198] width 89 height 20
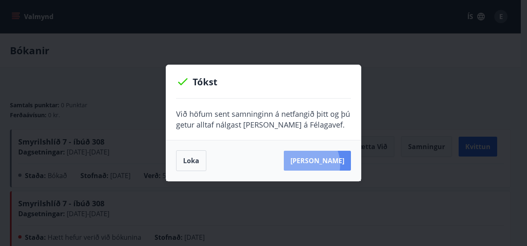
click at [312, 165] on button "Sjá samning" at bounding box center [317, 161] width 67 height 20
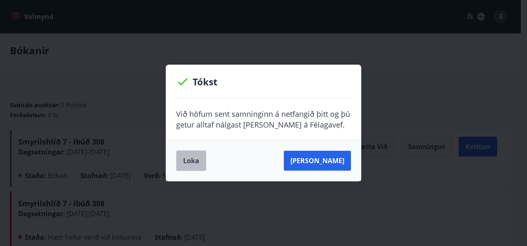
click at [204, 155] on button "Loka" at bounding box center [191, 160] width 30 height 21
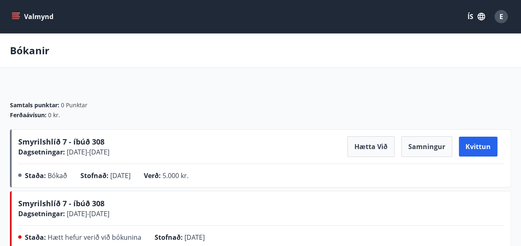
click at [33, 13] on button "Valmynd" at bounding box center [33, 16] width 47 height 15
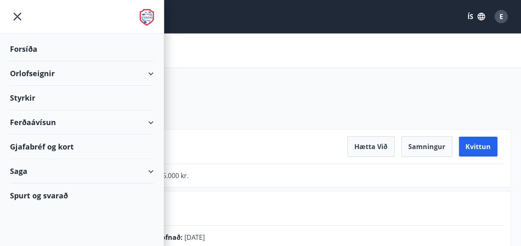
click at [37, 72] on div "Orlofseignir" at bounding box center [82, 73] width 144 height 24
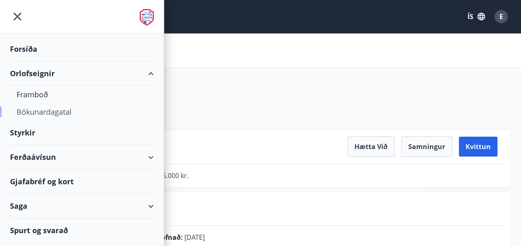
click at [35, 110] on div "Bókunardagatal" at bounding box center [82, 111] width 130 height 17
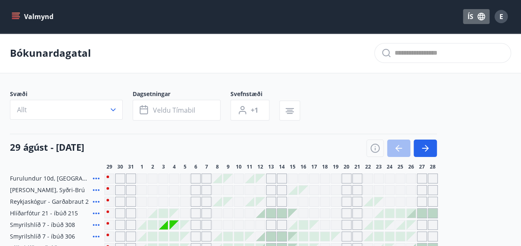
click at [469, 17] on button "ÍS" at bounding box center [476, 16] width 27 height 15
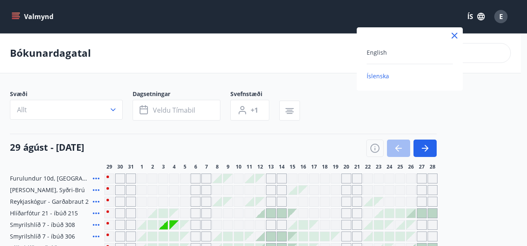
click at [389, 51] on div "English" at bounding box center [409, 52] width 86 height 10
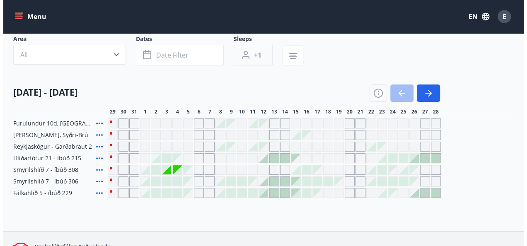
scroll to position [55, 0]
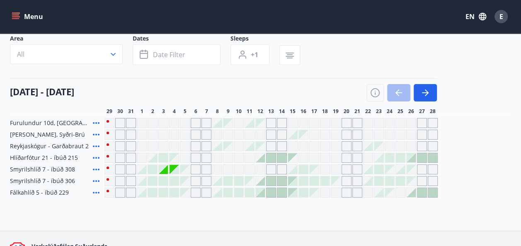
click at [176, 168] on div at bounding box center [173, 169] width 9 height 9
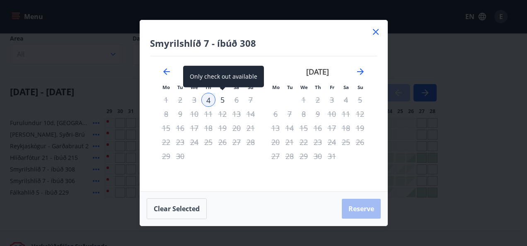
click at [224, 105] on div "5" at bounding box center [222, 100] width 14 height 14
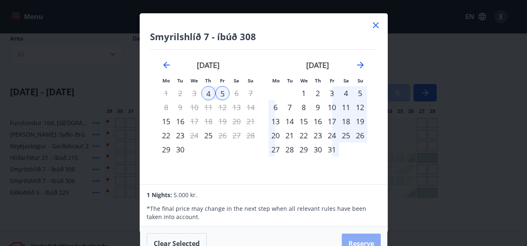
click at [354, 237] on button "Reserve" at bounding box center [361, 244] width 39 height 20
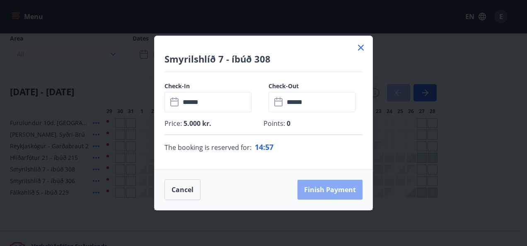
click at [335, 190] on button "Finish payment" at bounding box center [329, 190] width 65 height 20
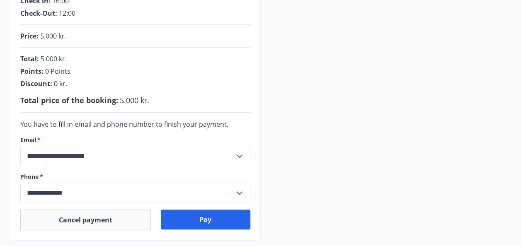
scroll to position [208, 0]
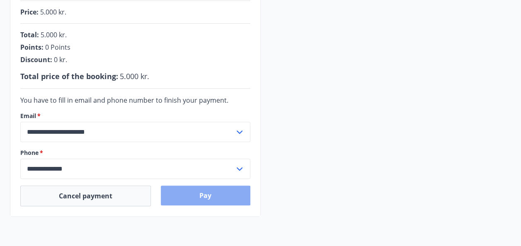
click at [201, 195] on button "Pay" at bounding box center [205, 196] width 89 height 20
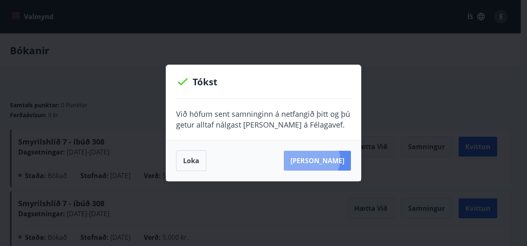
click at [324, 159] on button "[PERSON_NAME]" at bounding box center [317, 161] width 67 height 20
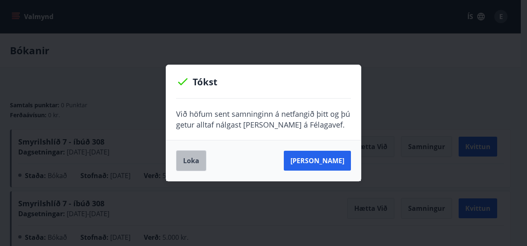
click at [199, 161] on button "Loka" at bounding box center [191, 160] width 30 height 21
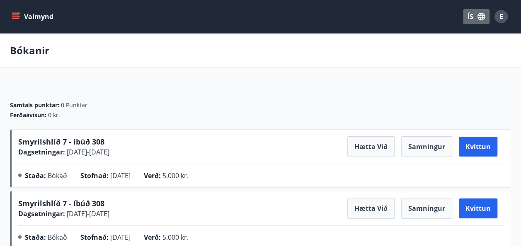
click at [468, 15] on button "ÍS" at bounding box center [476, 16] width 27 height 15
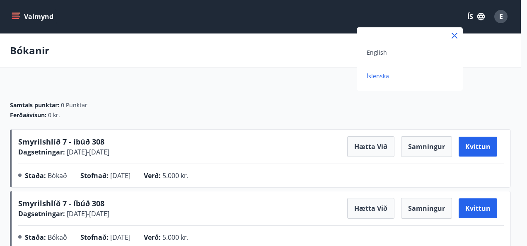
click at [391, 52] on div "English" at bounding box center [409, 52] width 86 height 10
